Goal: Navigation & Orientation: Find specific page/section

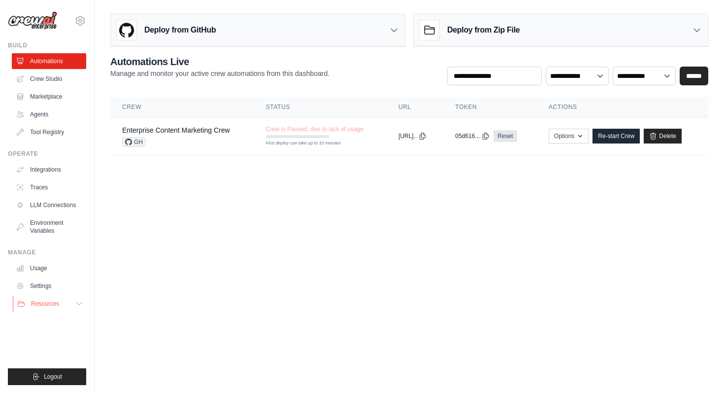
click at [49, 301] on span "Resources" at bounding box center [45, 304] width 28 height 8
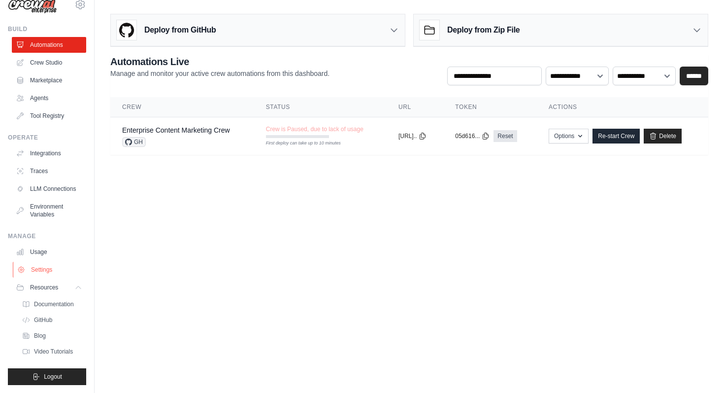
click at [37, 265] on link "Settings" at bounding box center [50, 270] width 74 height 16
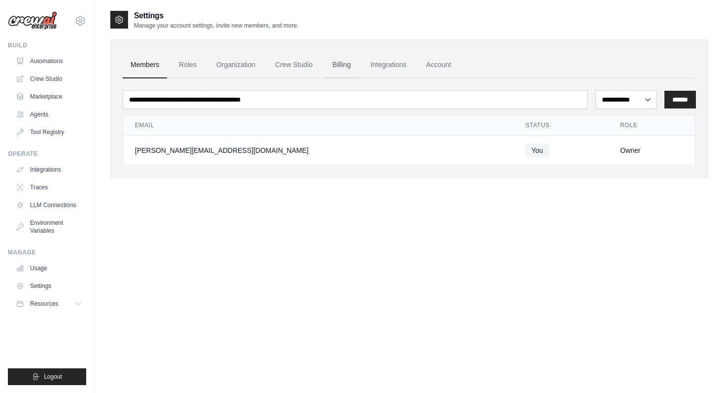
click at [348, 65] on link "Billing" at bounding box center [342, 65] width 34 height 27
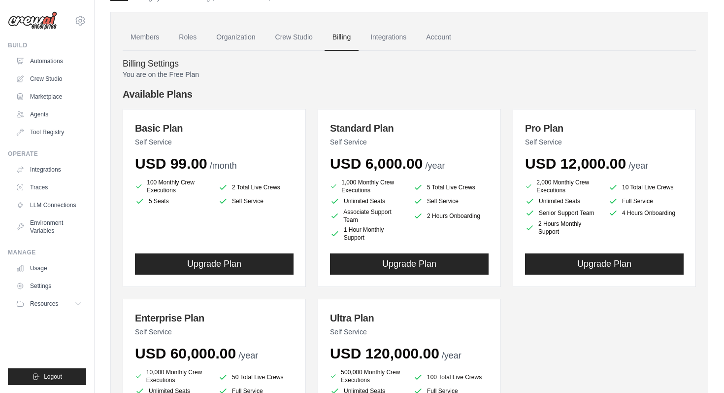
scroll to position [26, 0]
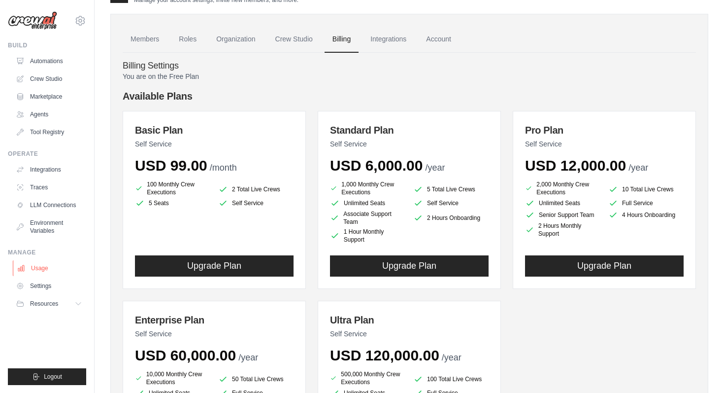
click at [45, 270] on link "Usage" at bounding box center [50, 268] width 74 height 16
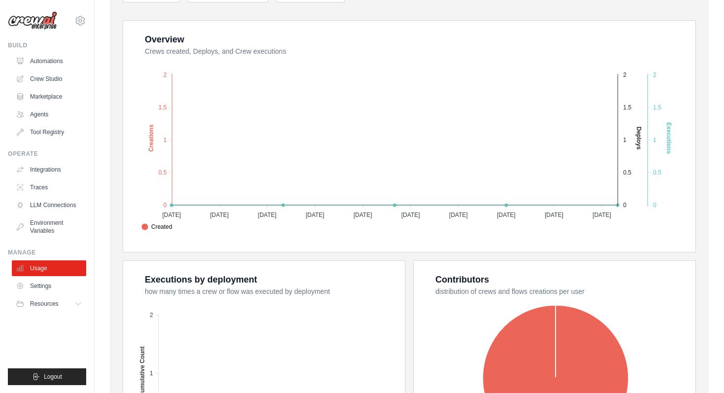
scroll to position [173, 0]
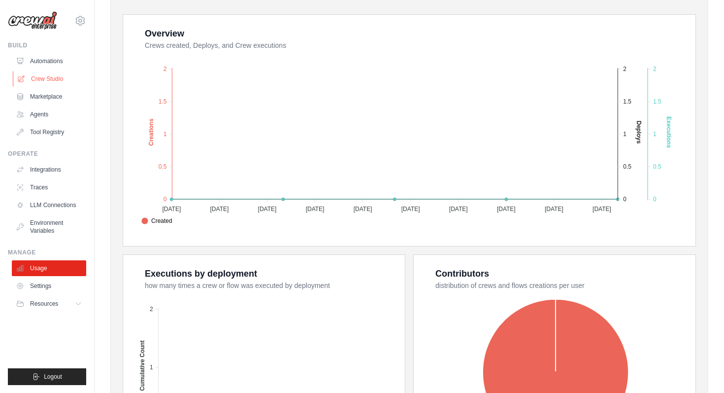
click at [37, 79] on link "Crew Studio" at bounding box center [50, 79] width 74 height 16
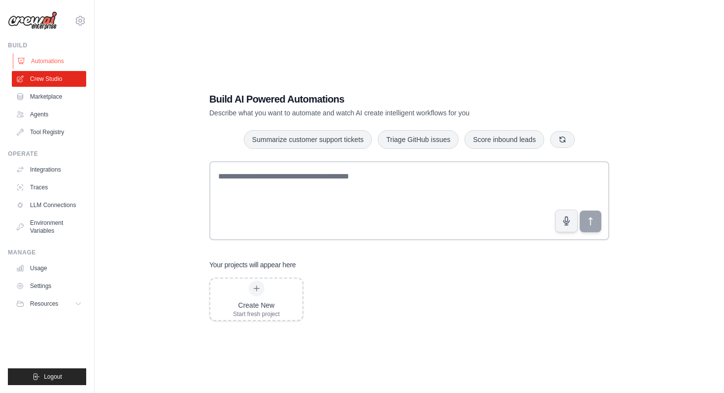
click at [31, 61] on link "Automations" at bounding box center [50, 61] width 74 height 16
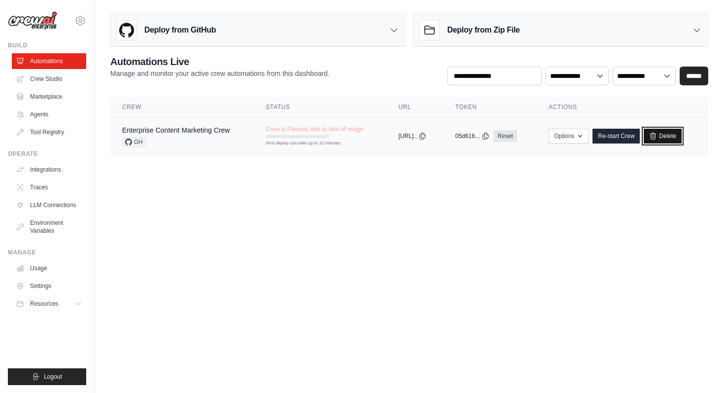
click at [675, 135] on link "Delete" at bounding box center [663, 136] width 38 height 15
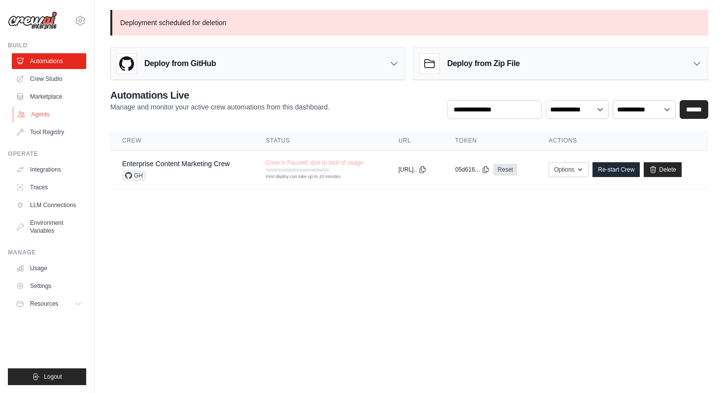
click at [47, 113] on link "Agents" at bounding box center [50, 114] width 74 height 16
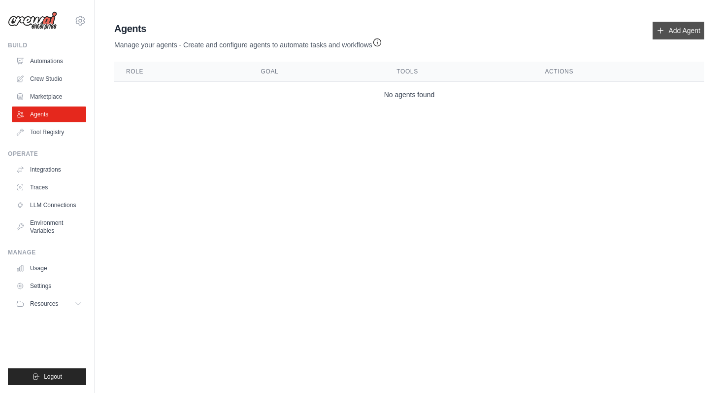
click at [677, 26] on link "Add Agent" at bounding box center [679, 31] width 52 height 18
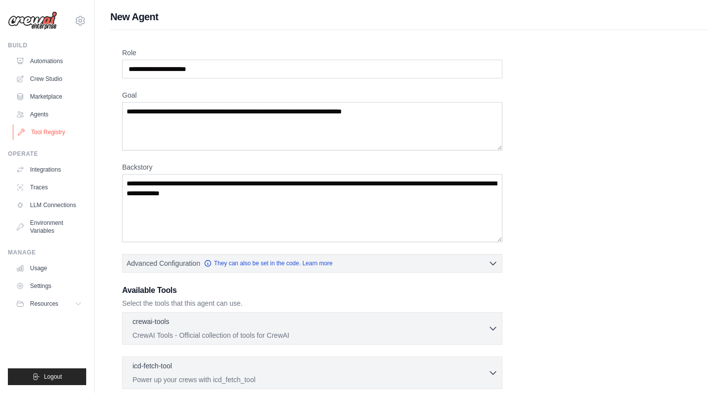
click at [45, 129] on link "Tool Registry" at bounding box center [50, 132] width 74 height 16
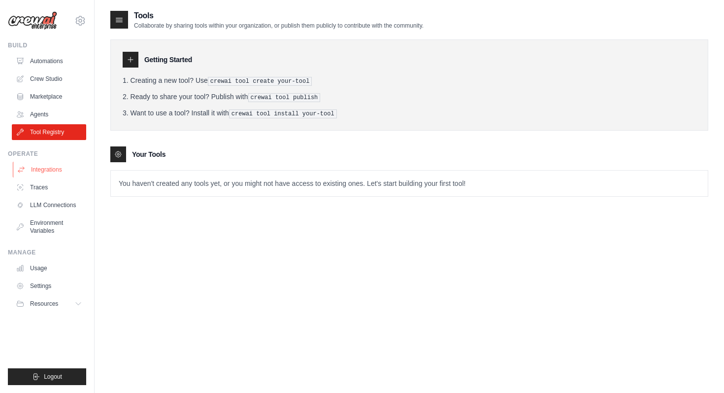
click at [37, 168] on link "Integrations" at bounding box center [50, 170] width 74 height 16
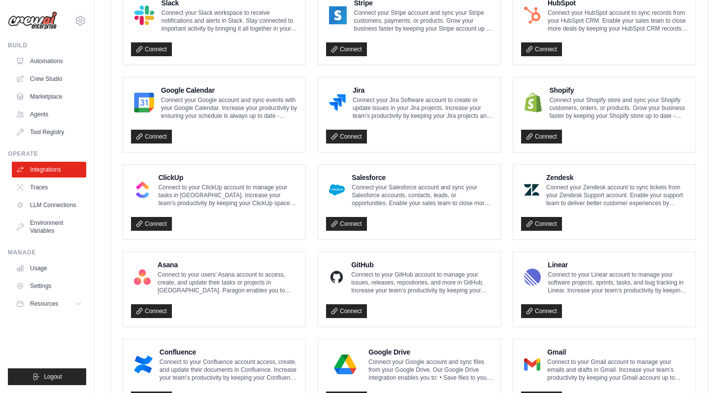
scroll to position [394, 0]
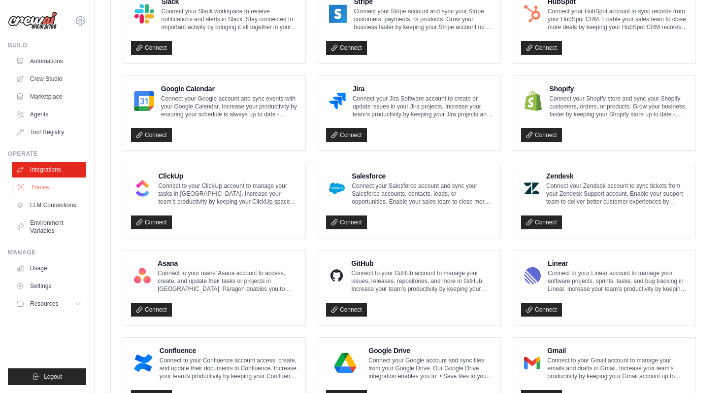
click at [28, 190] on link "Traces" at bounding box center [50, 187] width 74 height 16
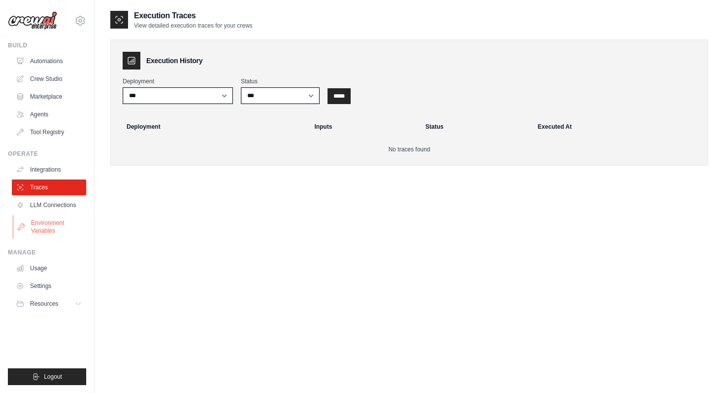
click at [41, 225] on link "Environment Variables" at bounding box center [50, 227] width 74 height 24
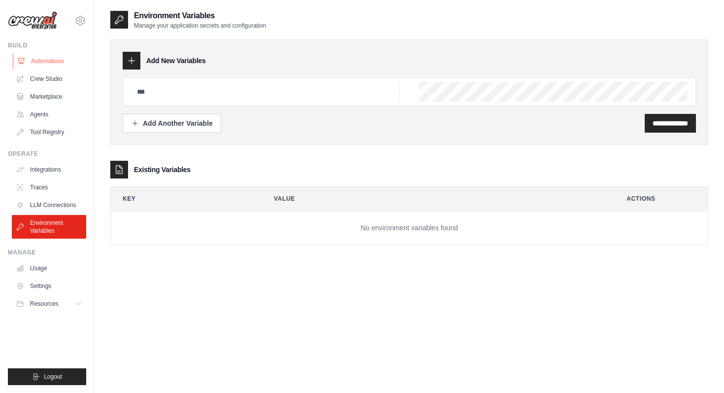
click at [42, 60] on link "Automations" at bounding box center [50, 61] width 74 height 16
